Goal: Task Accomplishment & Management: Manage account settings

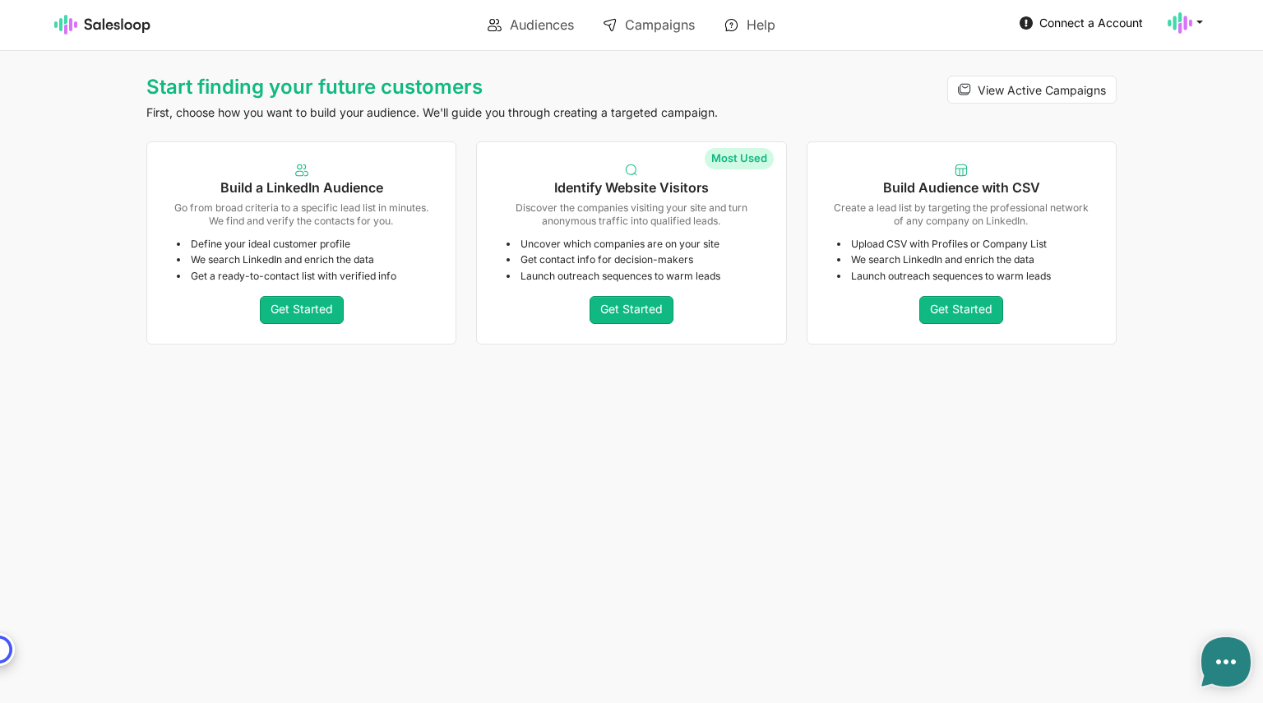
type textarea "x"
click at [1181, 22] on icon at bounding box center [1180, 23] width 25 height 25
click at [1058, 61] on link "Account" at bounding box center [1107, 61] width 178 height 28
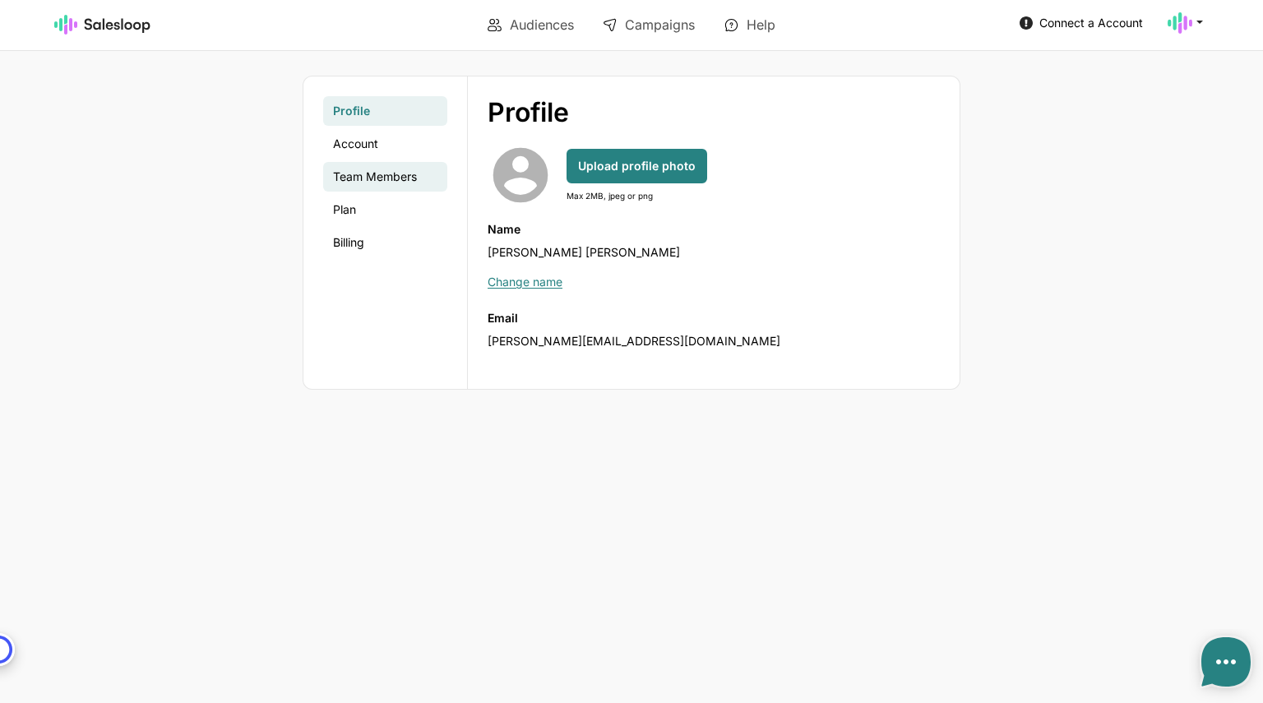
click at [394, 174] on link "Team Members" at bounding box center [385, 177] width 124 height 30
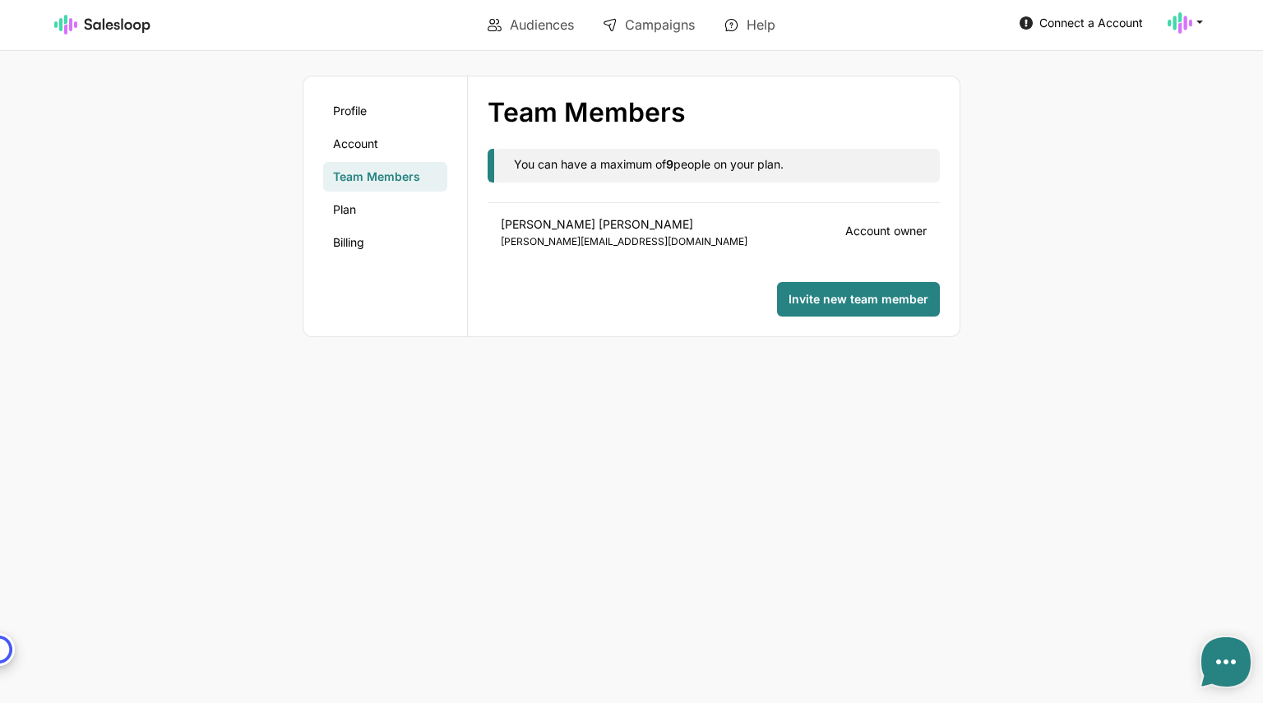
type textarea "x"
